Goal: Ask a question

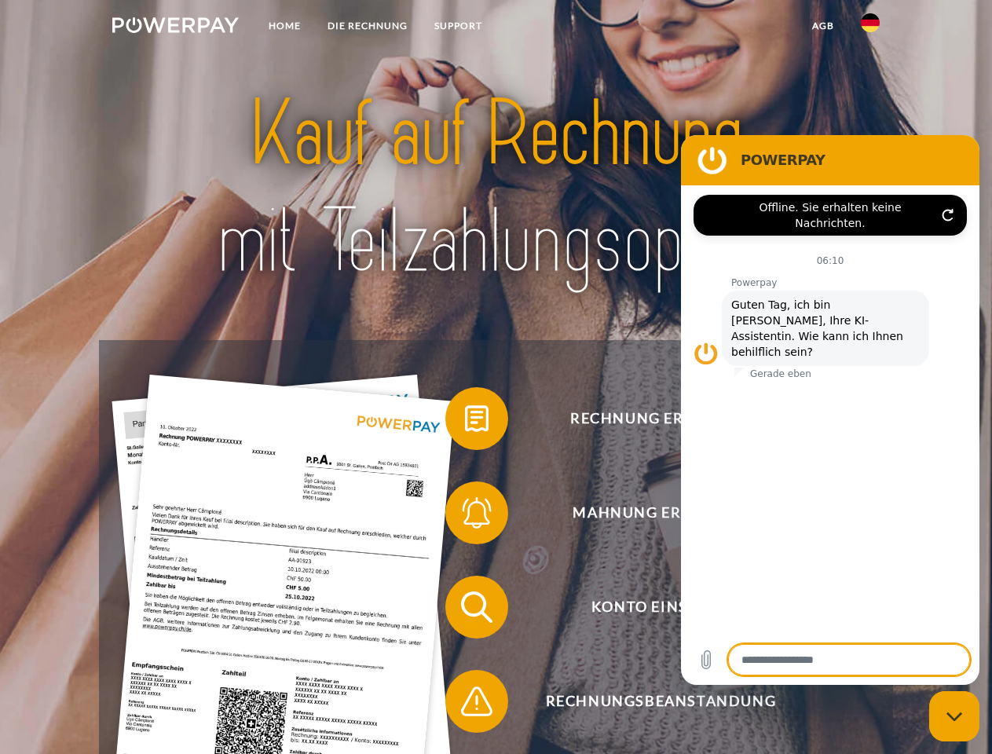
click at [175, 27] on img at bounding box center [175, 25] width 126 height 16
click at [870, 27] on img at bounding box center [870, 22] width 19 height 19
click at [822, 26] on link "agb" at bounding box center [823, 26] width 49 height 28
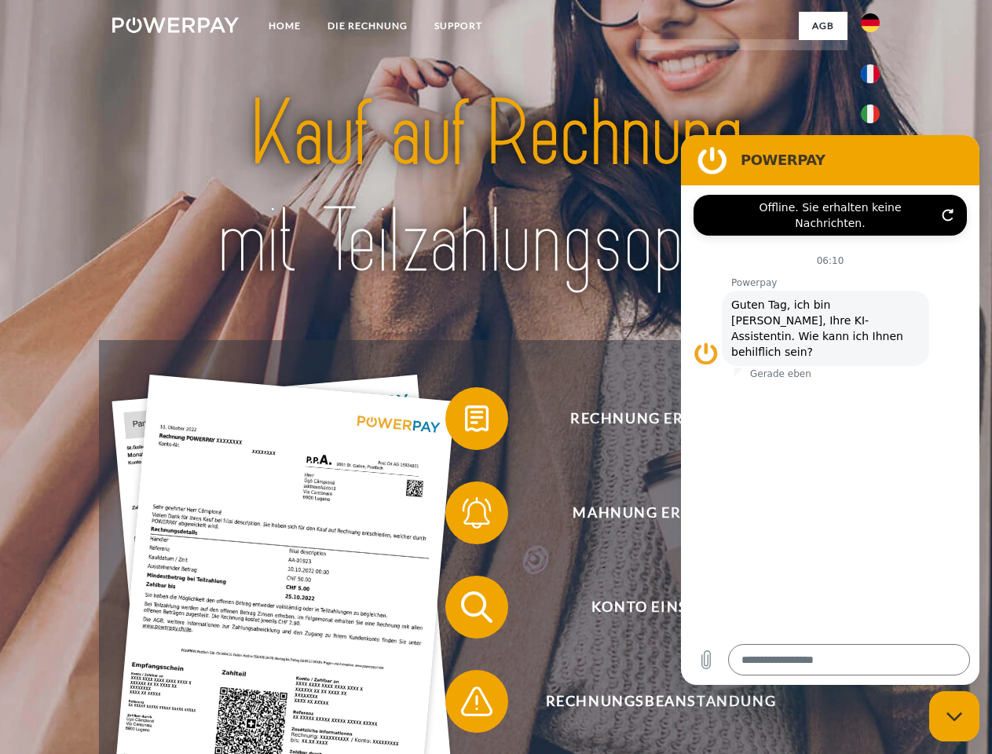
click at [465, 422] on span at bounding box center [453, 418] width 79 height 79
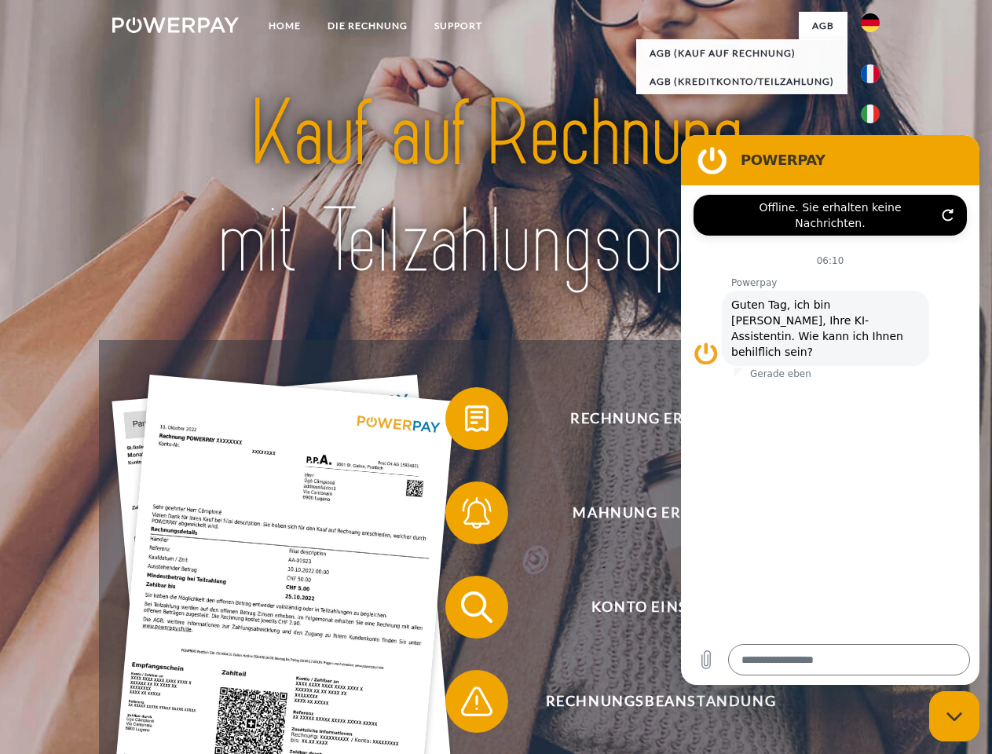
click at [465, 516] on span at bounding box center [453, 513] width 79 height 79
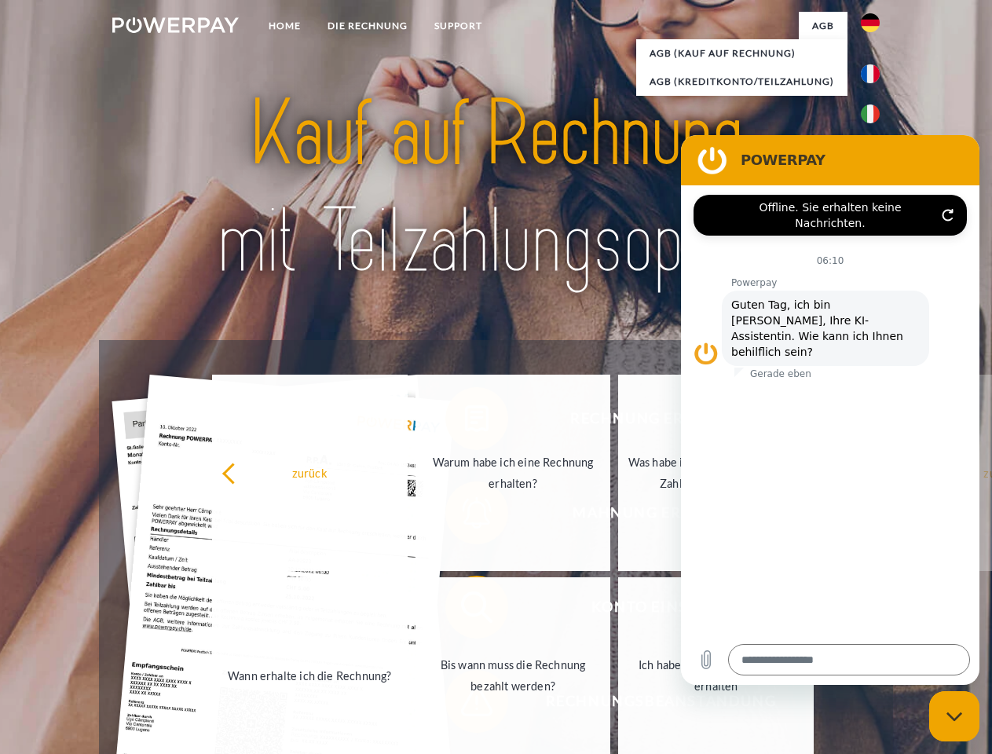
click at [465, 610] on link "Bis wann muss die Rechnung bezahlt werden?" at bounding box center [513, 675] width 196 height 196
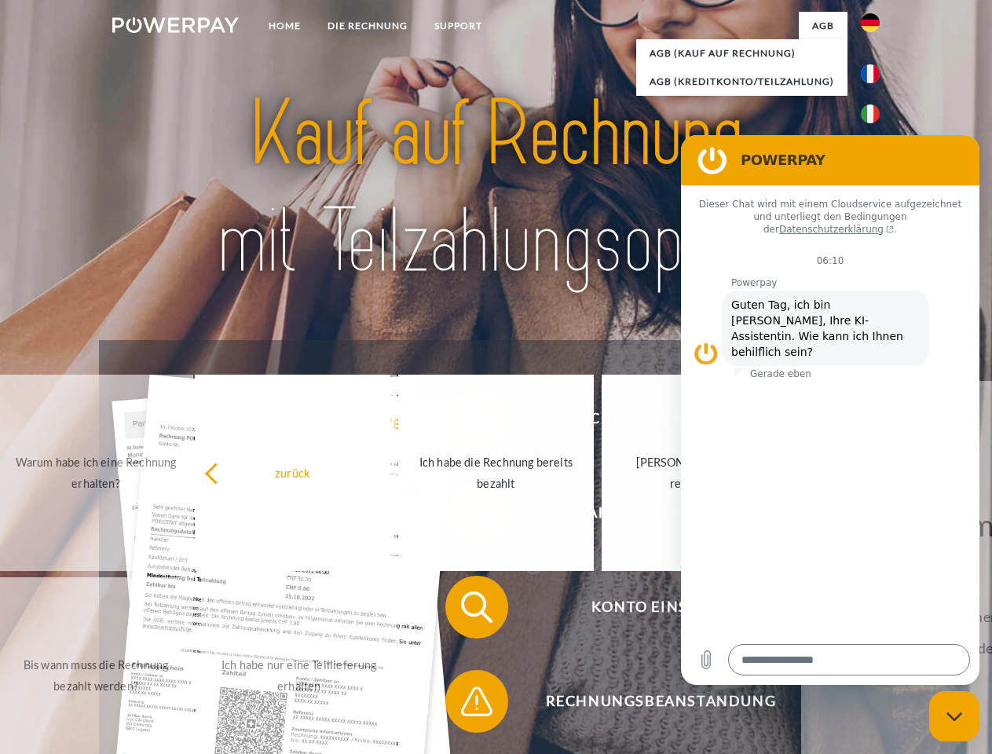
click at [465, 704] on span at bounding box center [453, 701] width 79 height 79
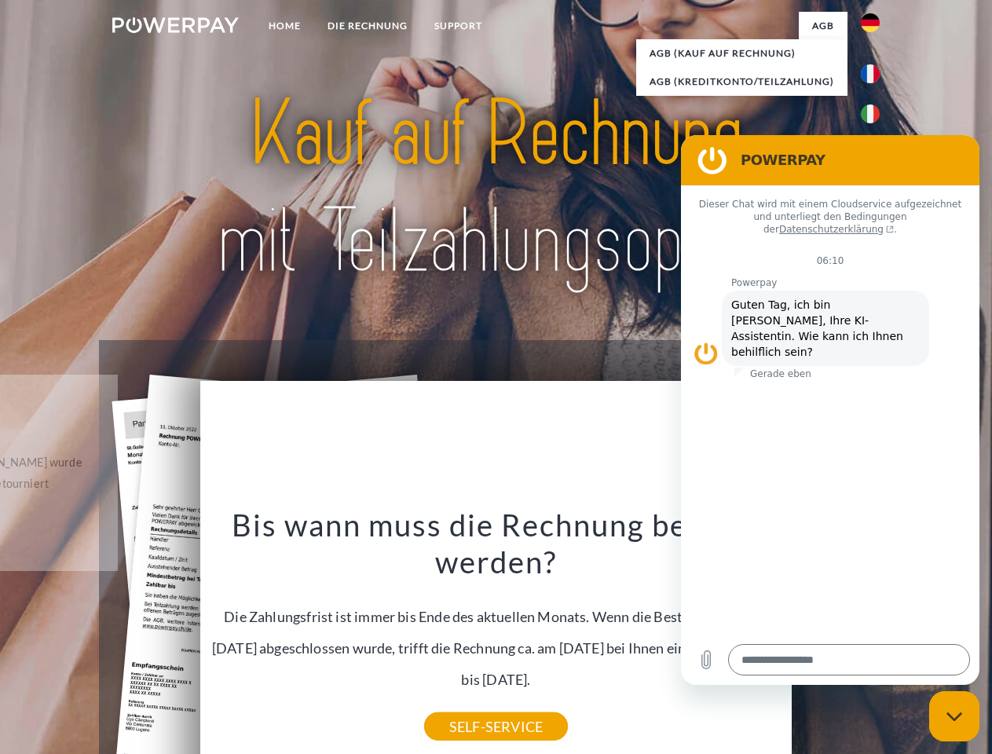
click at [954, 716] on icon "Messaging-Fenster schließen" at bounding box center [954, 717] width 16 height 10
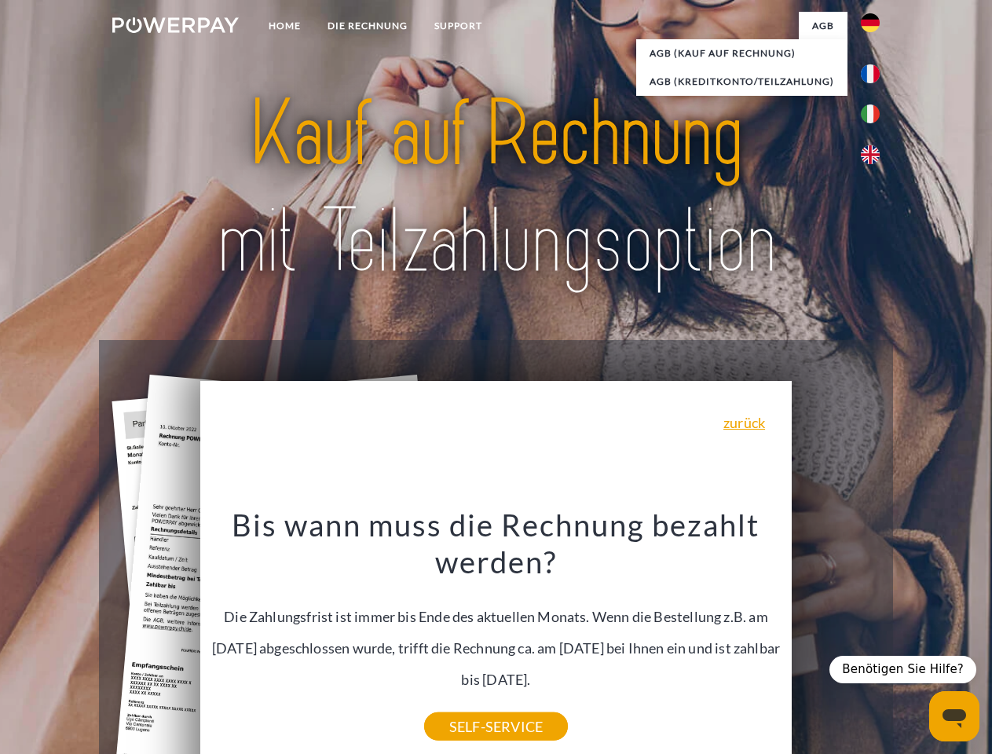
type textarea "*"
